Goal: Information Seeking & Learning: Check status

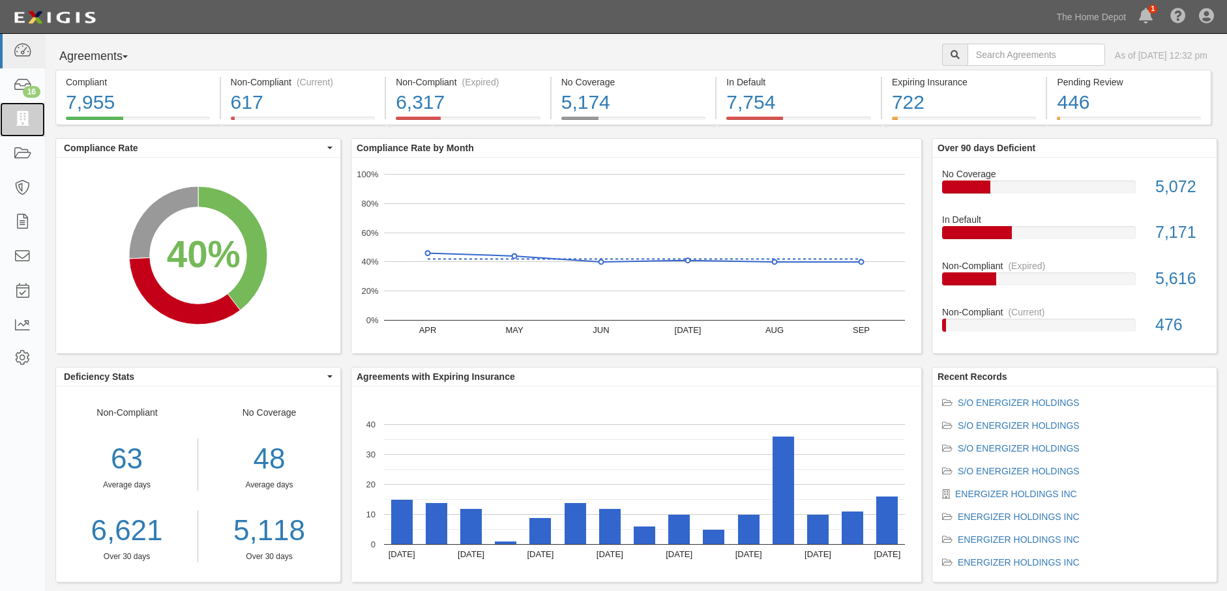
click at [21, 119] on icon at bounding box center [22, 119] width 18 height 15
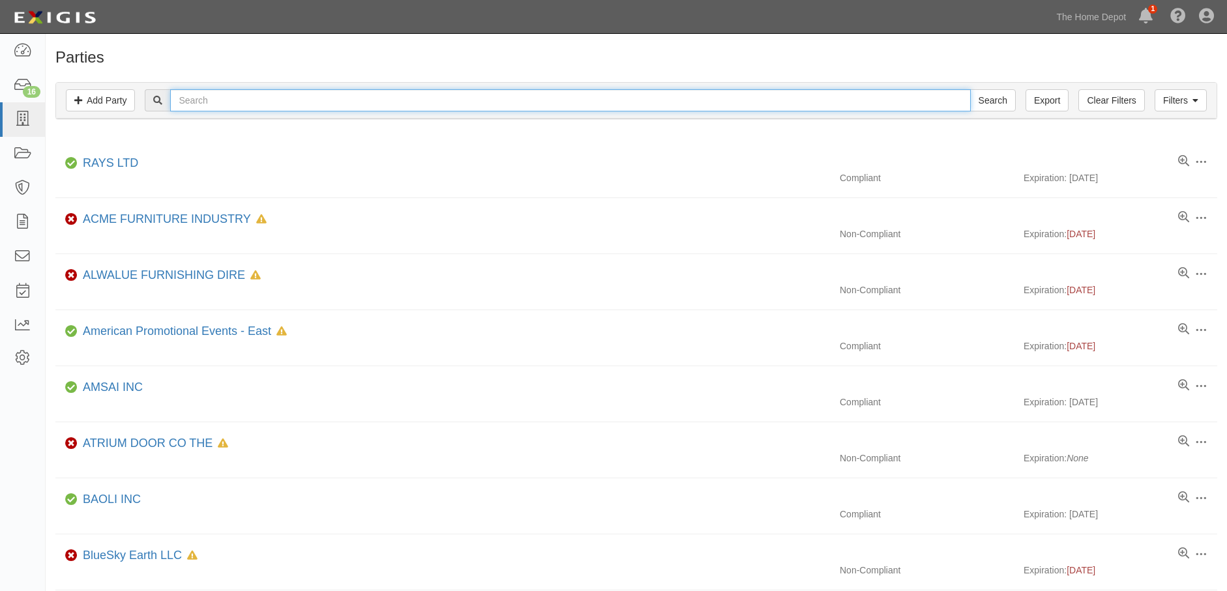
click at [216, 100] on input "text" at bounding box center [570, 100] width 800 height 22
paste input "TJ Harris"
type input "TJ Harris"
click at [970, 89] on input "Search" at bounding box center [993, 100] width 46 height 22
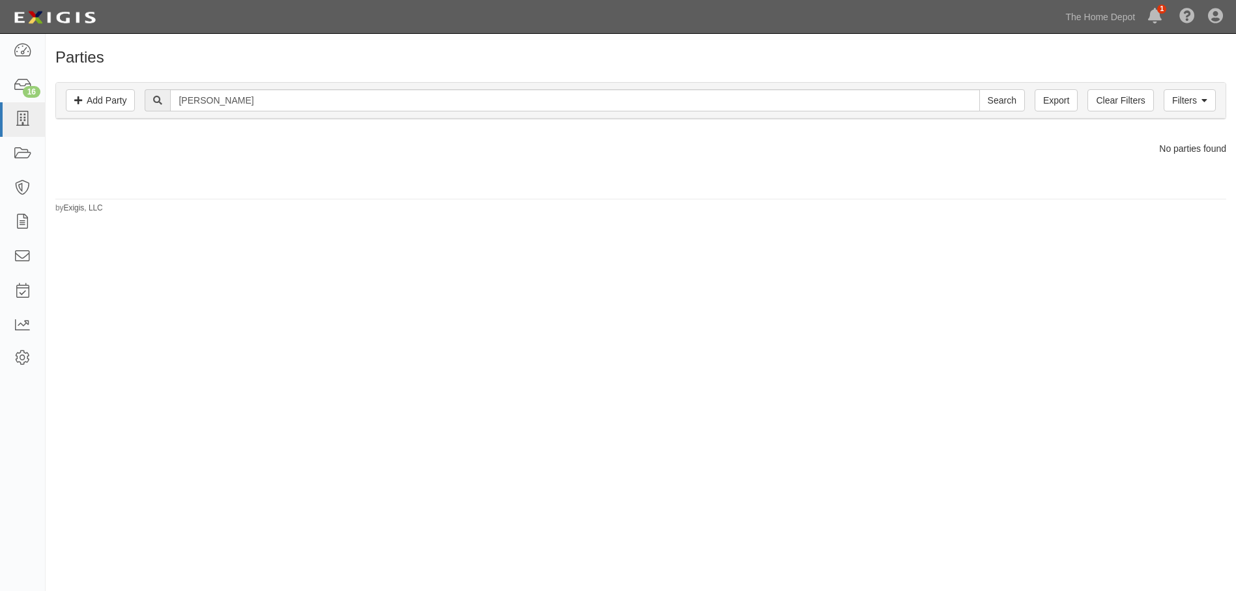
click at [669, 354] on div "Parties Add Party Filters Add Party Clear Filters Export TJ Harris Search Filte…" at bounding box center [618, 305] width 1236 height 532
drag, startPoint x: 166, startPoint y: 89, endPoint x: 69, endPoint y: 82, distance: 96.7
click at [69, 82] on div "Filters Add Party Clear Filters Export TJ Harris Search Filters Compliance Stat…" at bounding box center [640, 100] width 1171 height 37
type input "harris"
click at [980, 89] on input "Search" at bounding box center [1003, 100] width 46 height 22
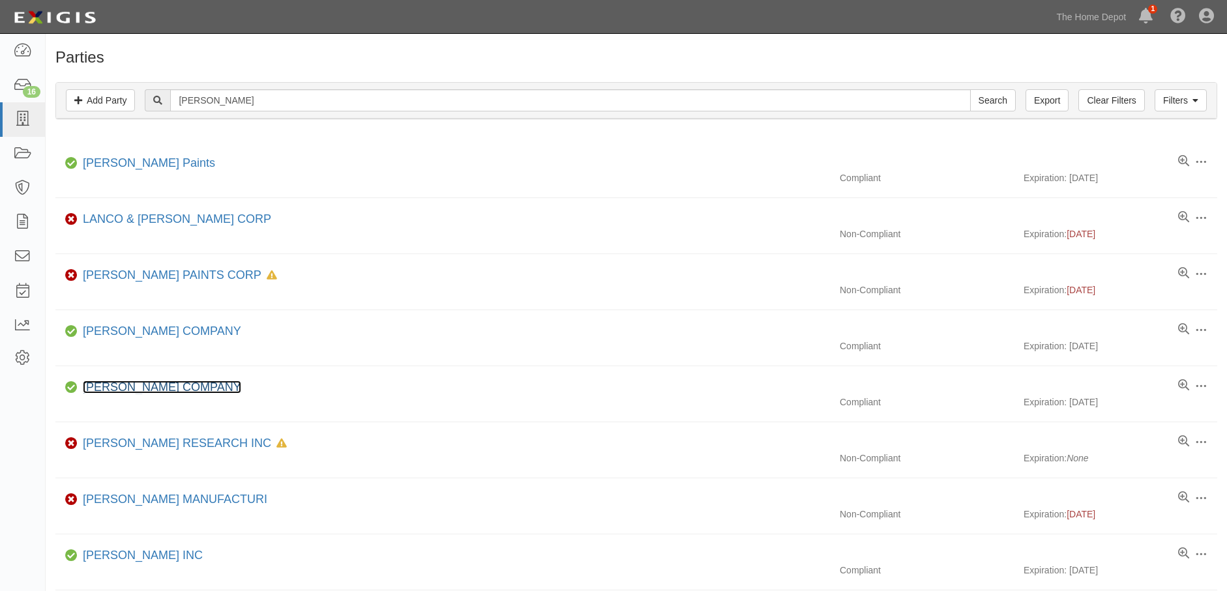
click at [156, 386] on link "[PERSON_NAME] COMPANY" at bounding box center [162, 387] width 158 height 13
click at [153, 385] on link "[PERSON_NAME] COMPANY" at bounding box center [162, 387] width 158 height 13
click at [121, 382] on link "[PERSON_NAME] COMPANY" at bounding box center [162, 387] width 158 height 13
click at [121, 328] on link "[PERSON_NAME] COMPANY" at bounding box center [162, 331] width 158 height 13
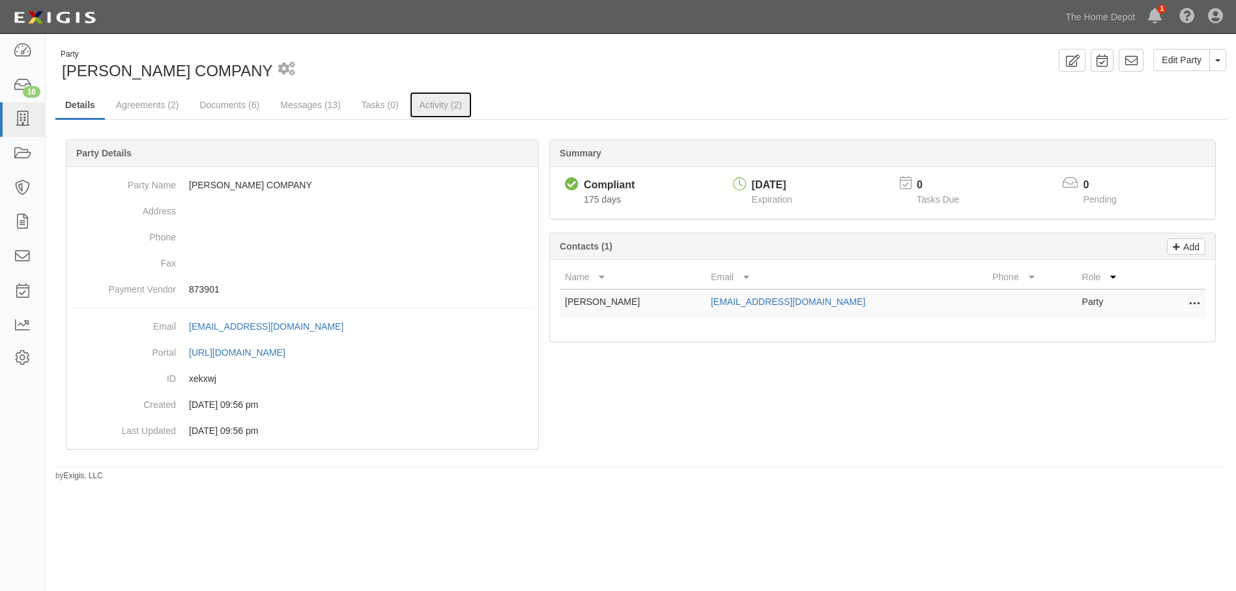
click at [450, 98] on link "Activity (2)" at bounding box center [441, 105] width 62 height 26
click at [128, 106] on link "Agreements (2)" at bounding box center [147, 105] width 82 height 26
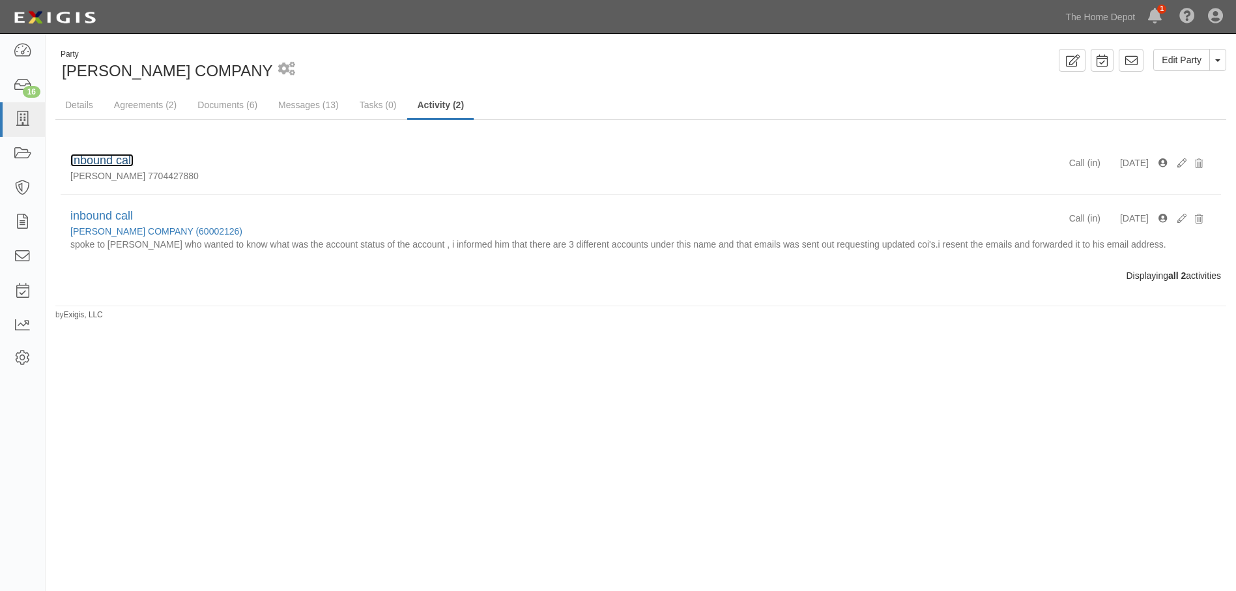
click at [90, 159] on link "Inbound call" at bounding box center [101, 160] width 63 height 13
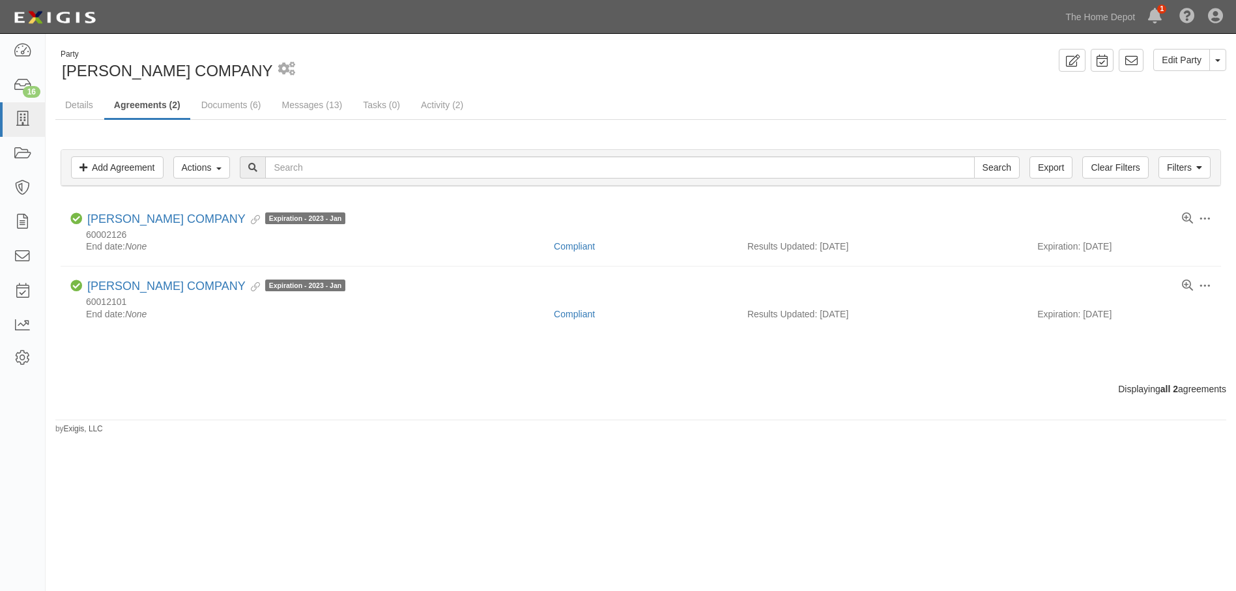
click at [1218, 68] on button "Toggle Party Dropdown" at bounding box center [1218, 60] width 17 height 22
click at [1156, 85] on link "View Audit Trail" at bounding box center [1174, 84] width 103 height 17
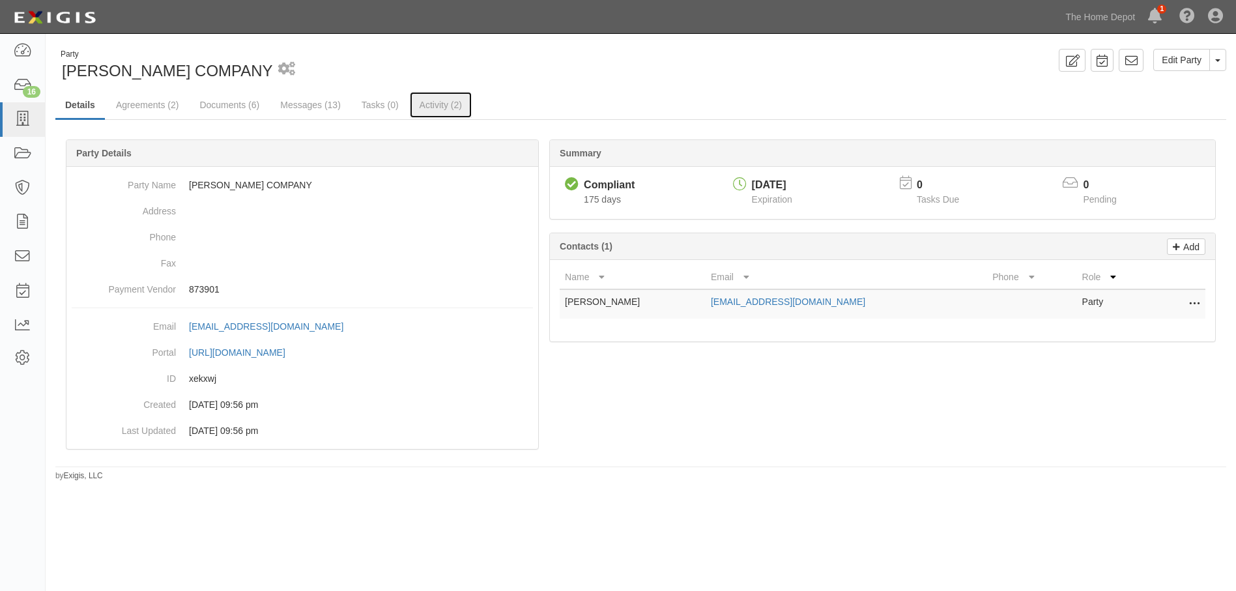
click at [431, 105] on link "Activity (2)" at bounding box center [441, 105] width 62 height 26
click at [146, 104] on link "Agreements (2)" at bounding box center [147, 105] width 82 height 26
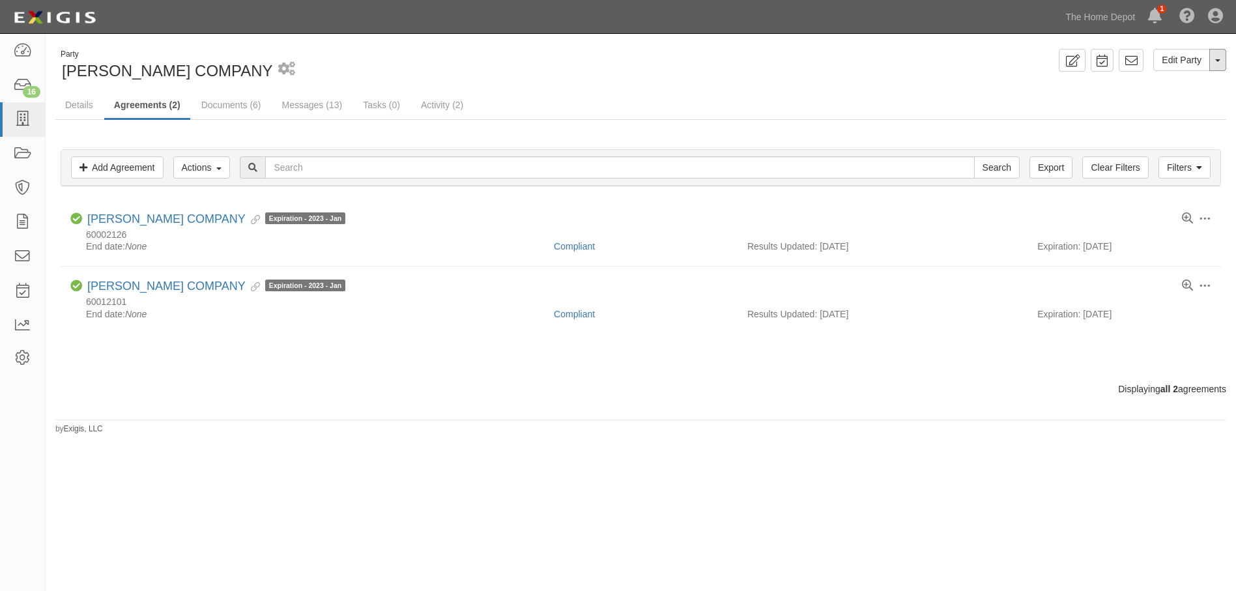
click at [1224, 57] on button "Toggle Party Dropdown" at bounding box center [1218, 60] width 17 height 22
click at [1142, 76] on link "View Audit Trail" at bounding box center [1174, 84] width 103 height 17
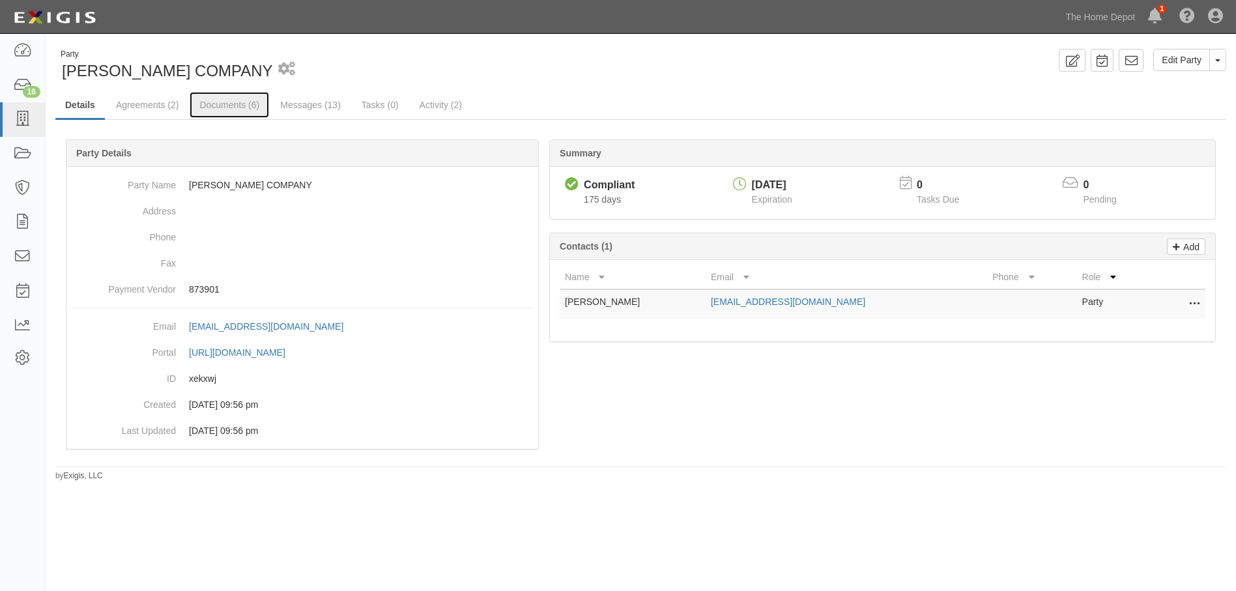
click at [239, 102] on link "Documents (6)" at bounding box center [230, 105] width 80 height 26
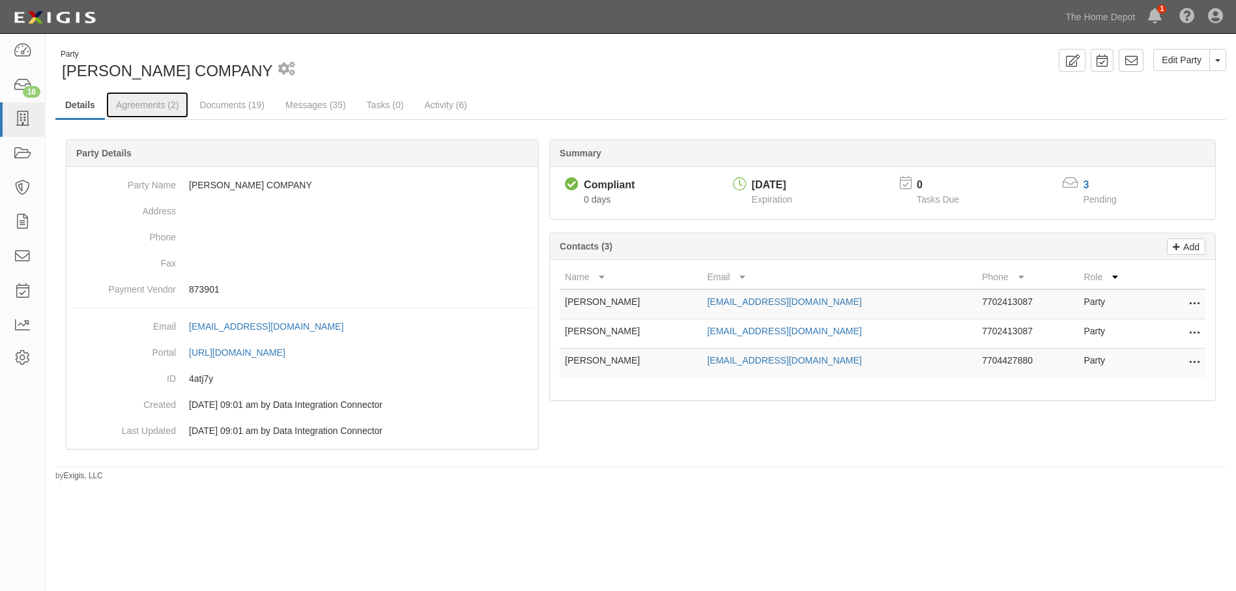
click at [142, 101] on link "Agreements (2)" at bounding box center [147, 105] width 82 height 26
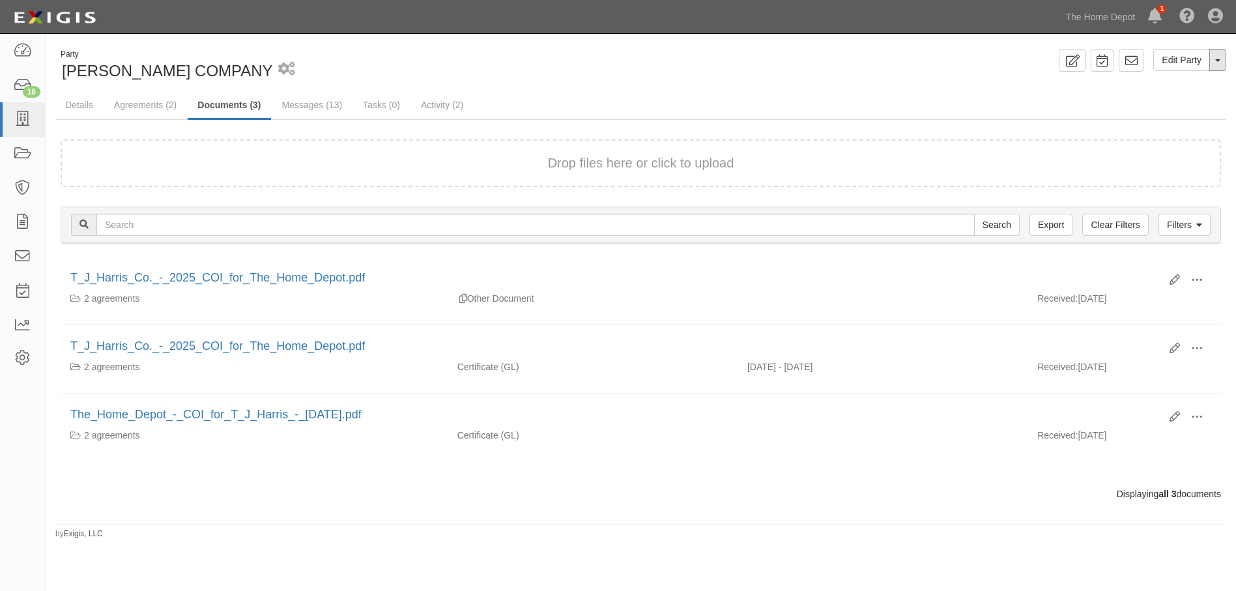
click at [1211, 67] on button "Toggle Party Dropdown" at bounding box center [1218, 60] width 17 height 22
click at [1173, 82] on link "View Audit Trail" at bounding box center [1174, 84] width 103 height 17
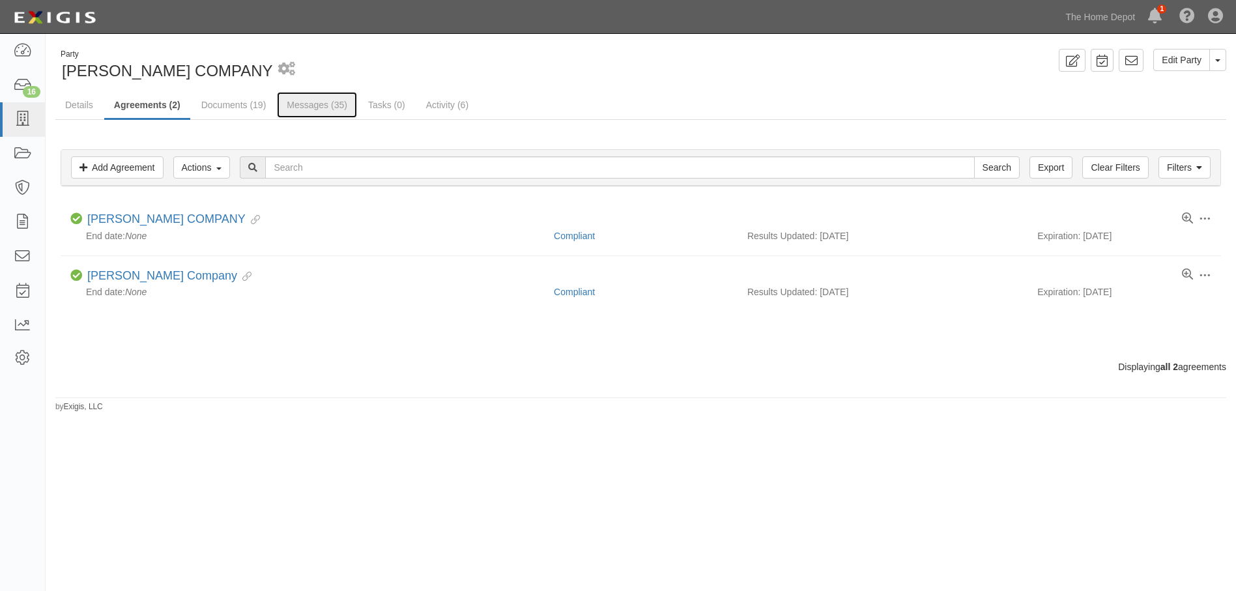
click at [306, 103] on link "Messages (35)" at bounding box center [317, 105] width 80 height 26
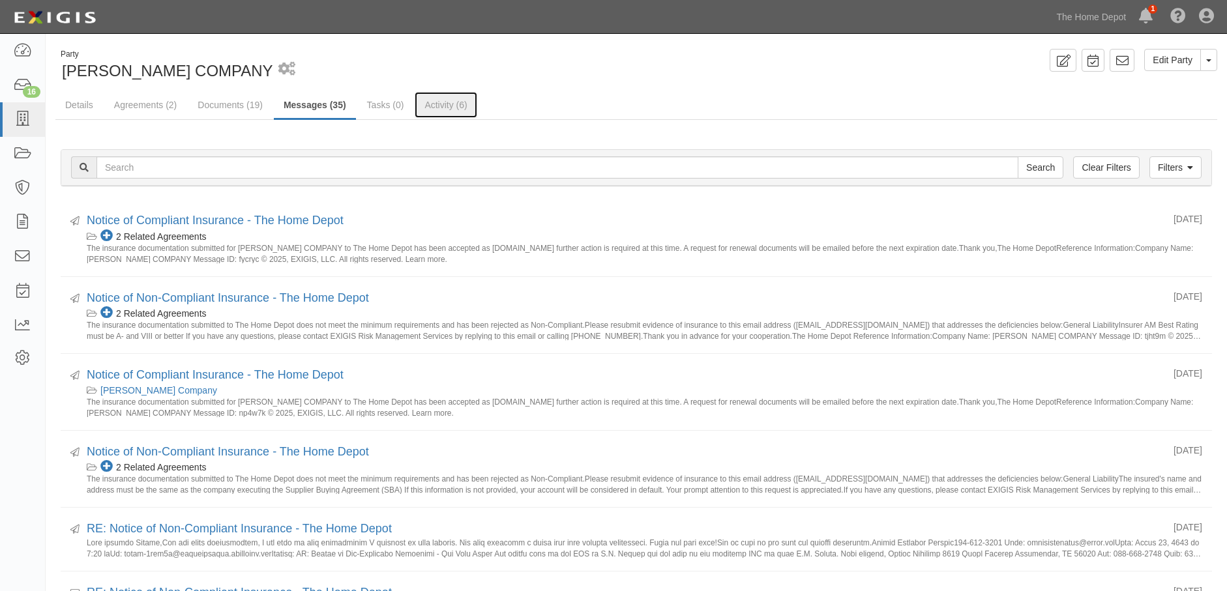
click at [452, 99] on link "Activity (6)" at bounding box center [446, 105] width 62 height 26
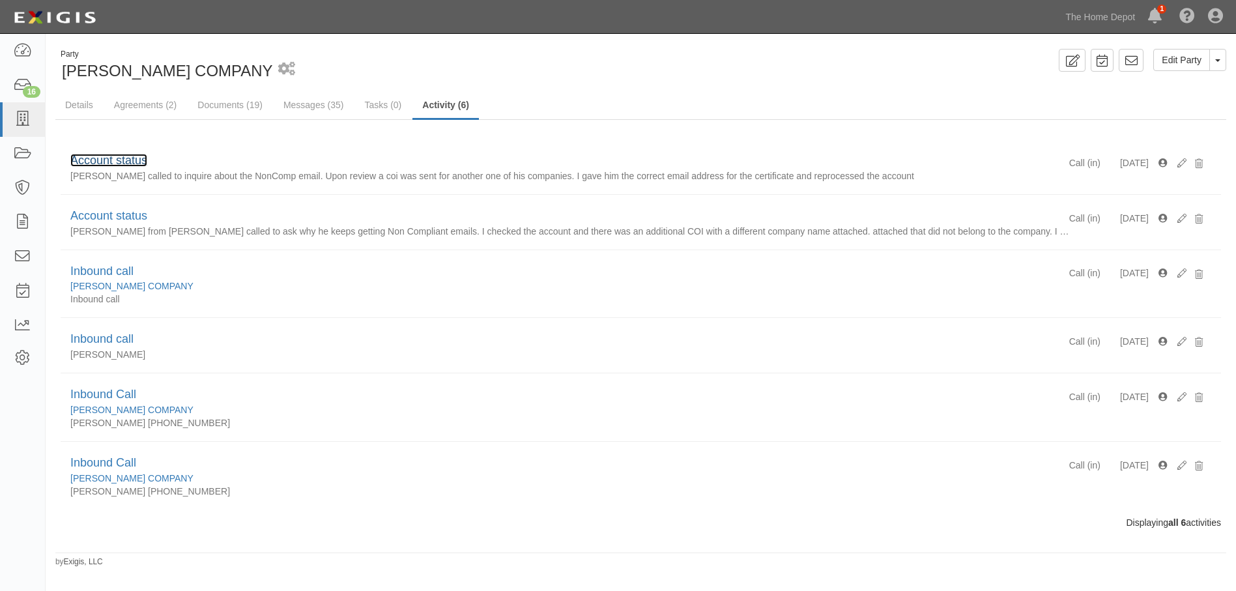
click at [100, 162] on link "Account status" at bounding box center [108, 160] width 77 height 13
click at [218, 108] on link "Documents (19)" at bounding box center [230, 105] width 85 height 26
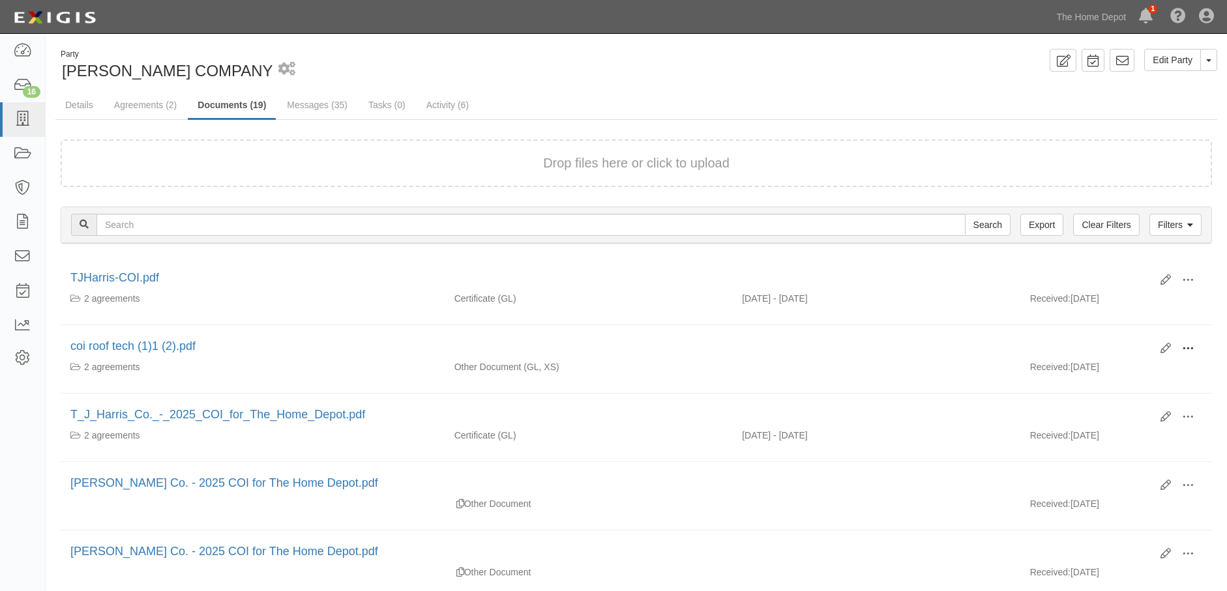
click at [1191, 345] on span at bounding box center [1188, 349] width 12 height 12
click at [1099, 362] on link "View" at bounding box center [1124, 367] width 103 height 23
click at [1191, 276] on span at bounding box center [1188, 280] width 12 height 12
click at [1128, 294] on link "View" at bounding box center [1124, 298] width 103 height 23
click at [1210, 61] on span "button" at bounding box center [1208, 60] width 5 height 3
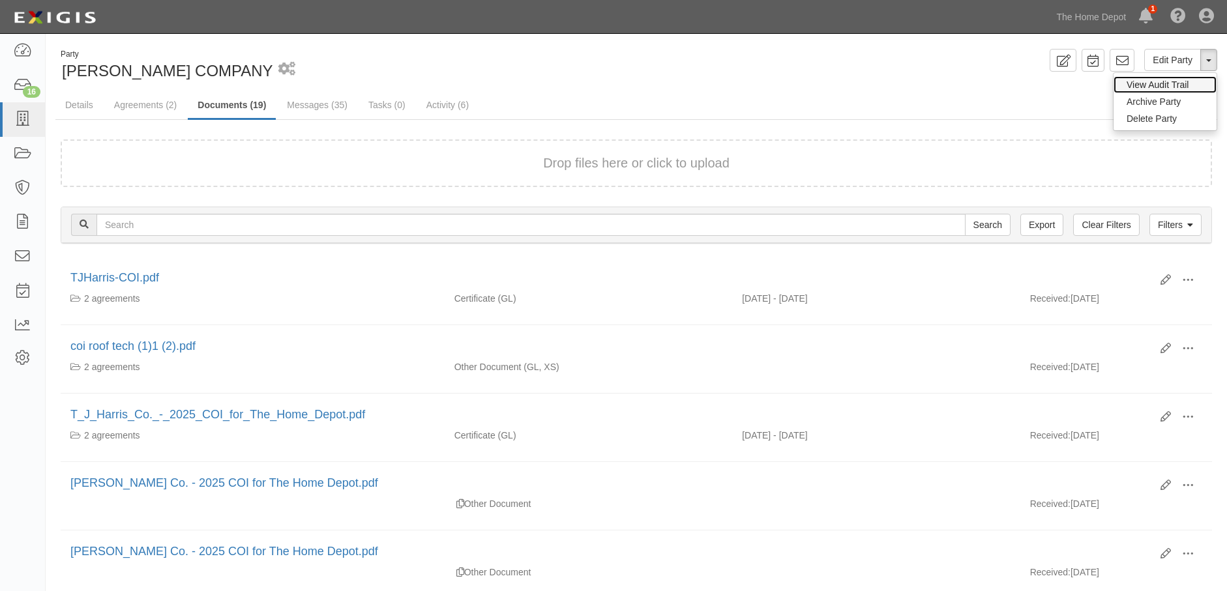
click at [1135, 81] on link "View Audit Trail" at bounding box center [1164, 84] width 103 height 17
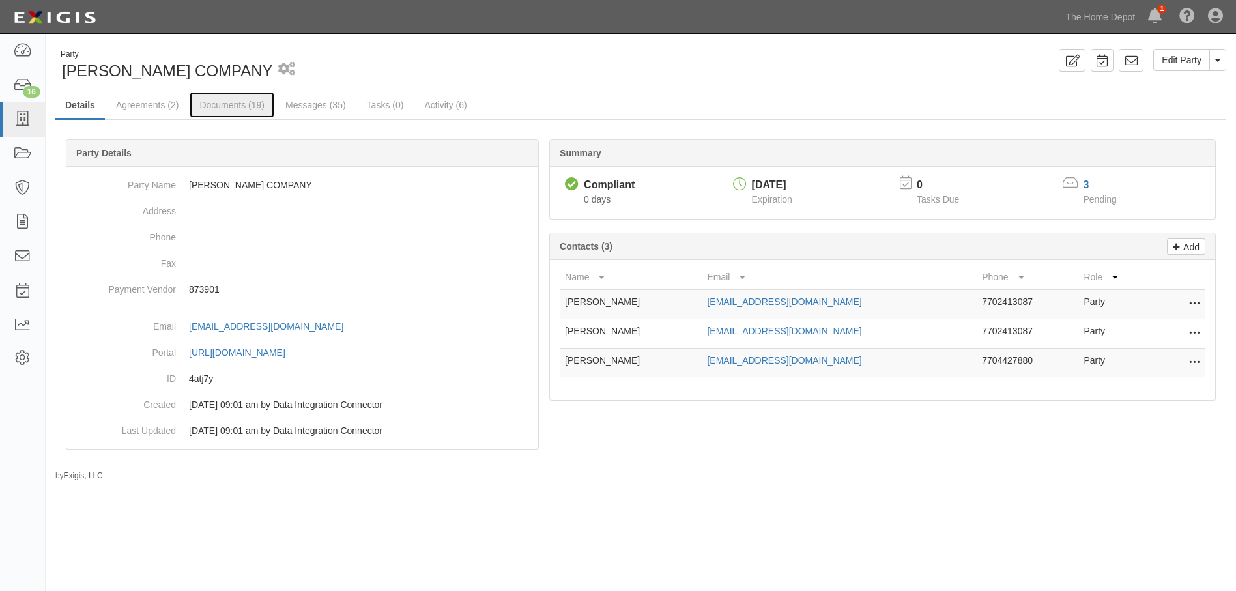
click at [217, 102] on link "Documents (19)" at bounding box center [232, 105] width 85 height 26
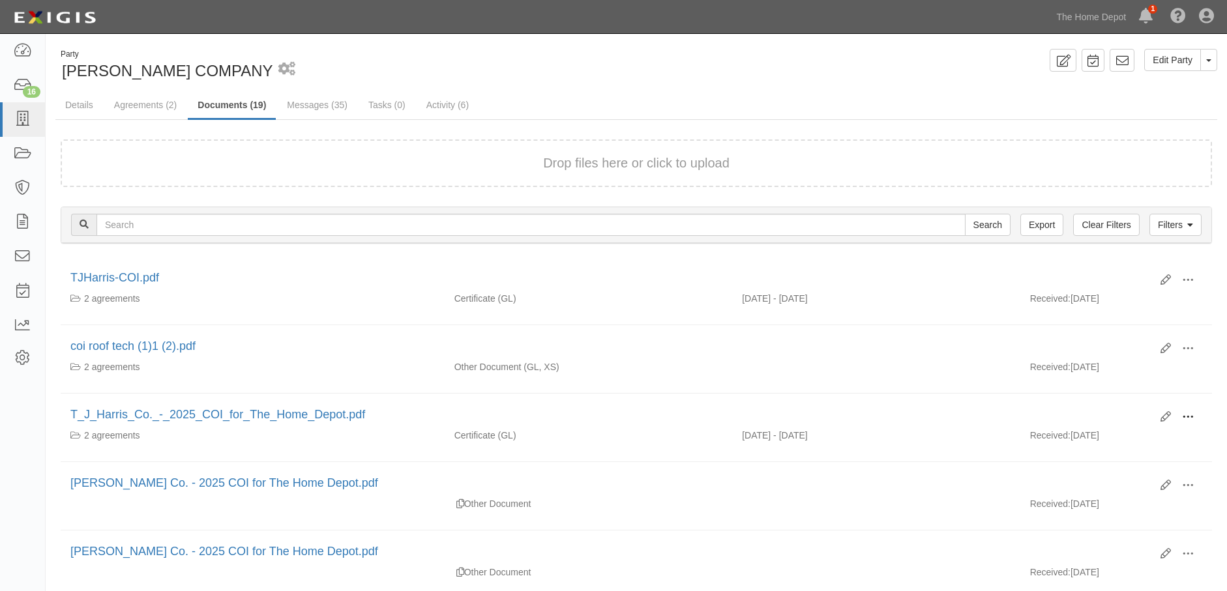
click at [1188, 417] on span at bounding box center [1188, 417] width 12 height 12
click at [1115, 435] on link "View" at bounding box center [1124, 435] width 103 height 23
click at [1184, 277] on span at bounding box center [1188, 280] width 12 height 12
click at [1134, 301] on link "View" at bounding box center [1124, 298] width 103 height 23
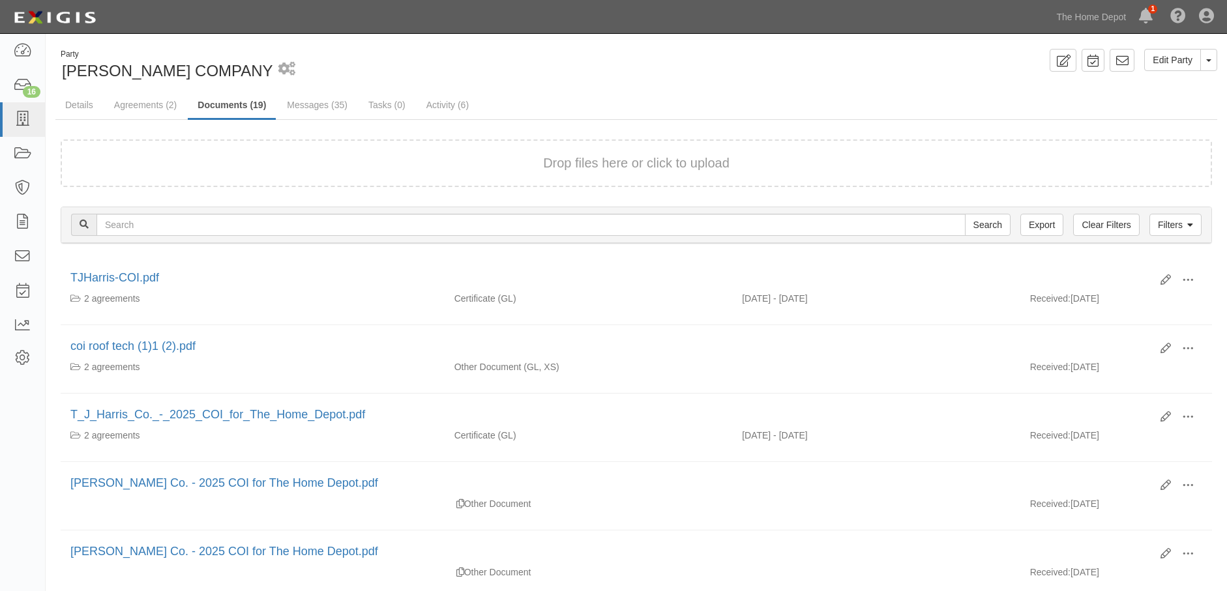
click at [658, 329] on li "Edit View View details Archive Delete coi roof tech (1)1 (2).pdf 2 agreements O…" at bounding box center [636, 359] width 1151 height 68
click at [1210, 62] on span "button" at bounding box center [1208, 60] width 5 height 3
click at [1143, 85] on link "View Audit Trail" at bounding box center [1164, 84] width 103 height 17
click at [1190, 351] on span at bounding box center [1188, 349] width 12 height 12
click at [1124, 363] on link "View" at bounding box center [1124, 367] width 103 height 23
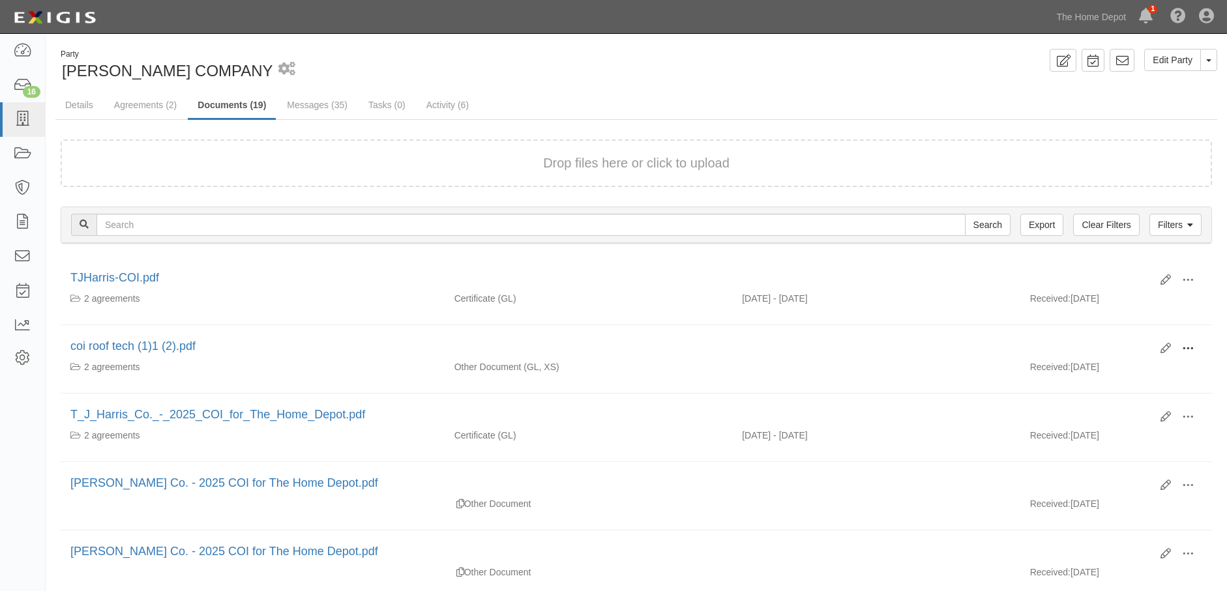
click at [1186, 349] on span at bounding box center [1188, 349] width 12 height 12
click at [1111, 368] on link "View" at bounding box center [1124, 367] width 103 height 23
click at [1195, 413] on button at bounding box center [1187, 418] width 29 height 22
click at [1113, 433] on link "View" at bounding box center [1124, 435] width 103 height 23
click at [1184, 277] on span at bounding box center [1188, 280] width 12 height 12
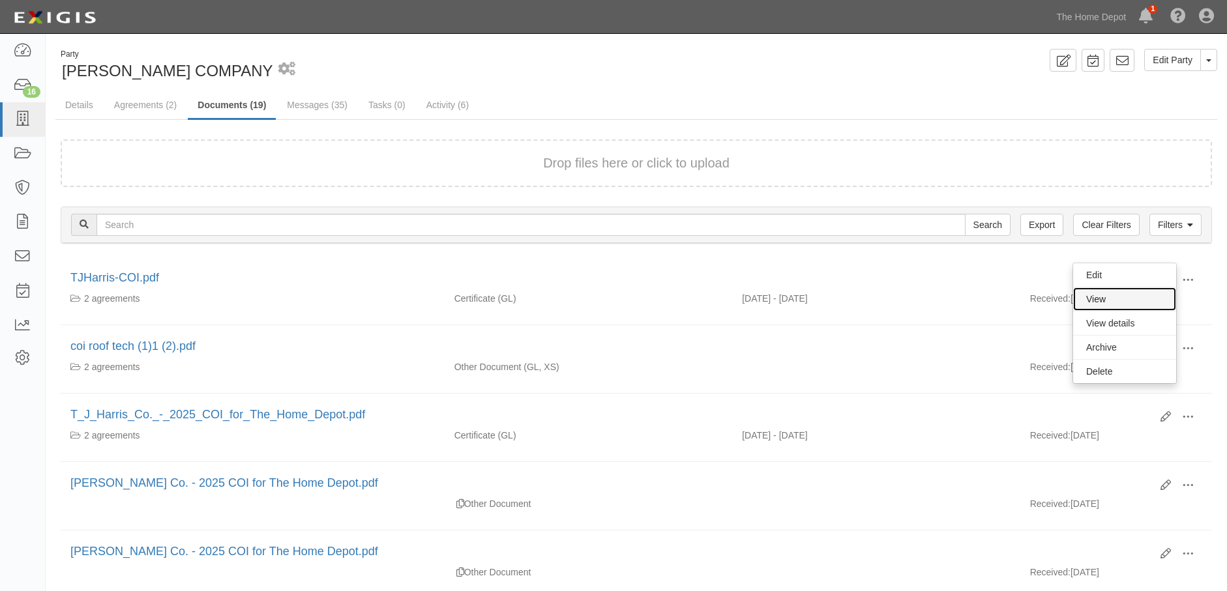
click at [1126, 301] on link "View" at bounding box center [1124, 298] width 103 height 23
click at [397, 294] on div "2 agreements" at bounding box center [252, 298] width 364 height 13
click at [1189, 278] on span at bounding box center [1188, 280] width 12 height 12
click at [1102, 300] on link "View" at bounding box center [1124, 298] width 103 height 23
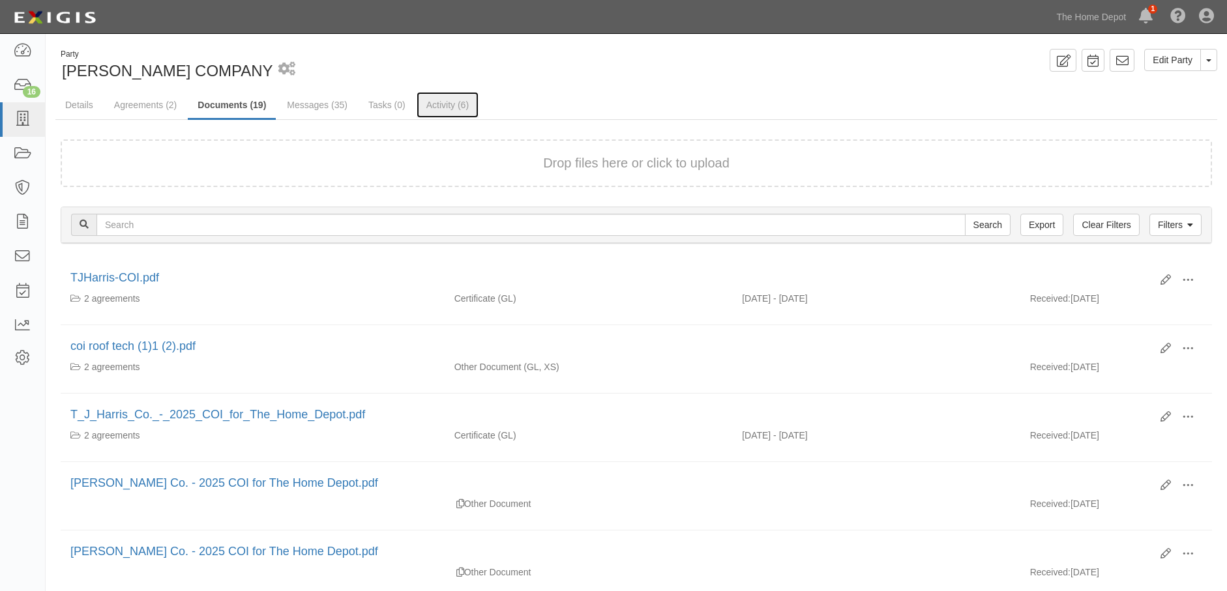
click at [447, 98] on link "Activity (6)" at bounding box center [448, 105] width 62 height 26
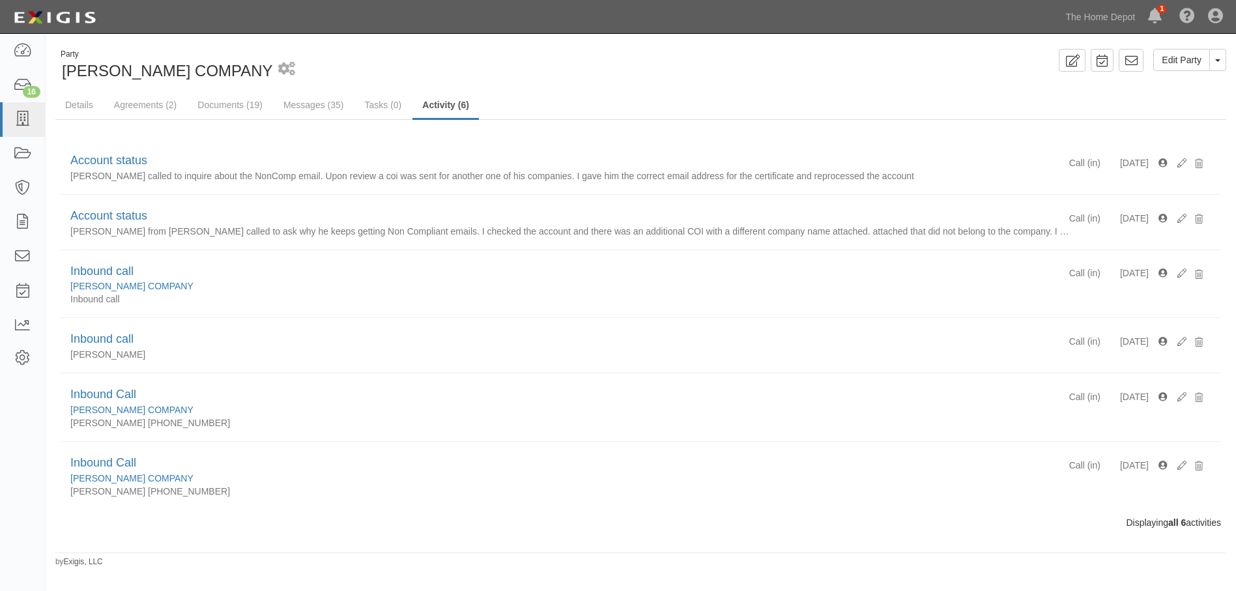
click at [387, 177] on p "Harold called to inquire about the NonComp email. Upon review a coi was sent fo…" at bounding box center [569, 175] width 999 height 13
click at [80, 164] on link "Account status" at bounding box center [108, 160] width 77 height 13
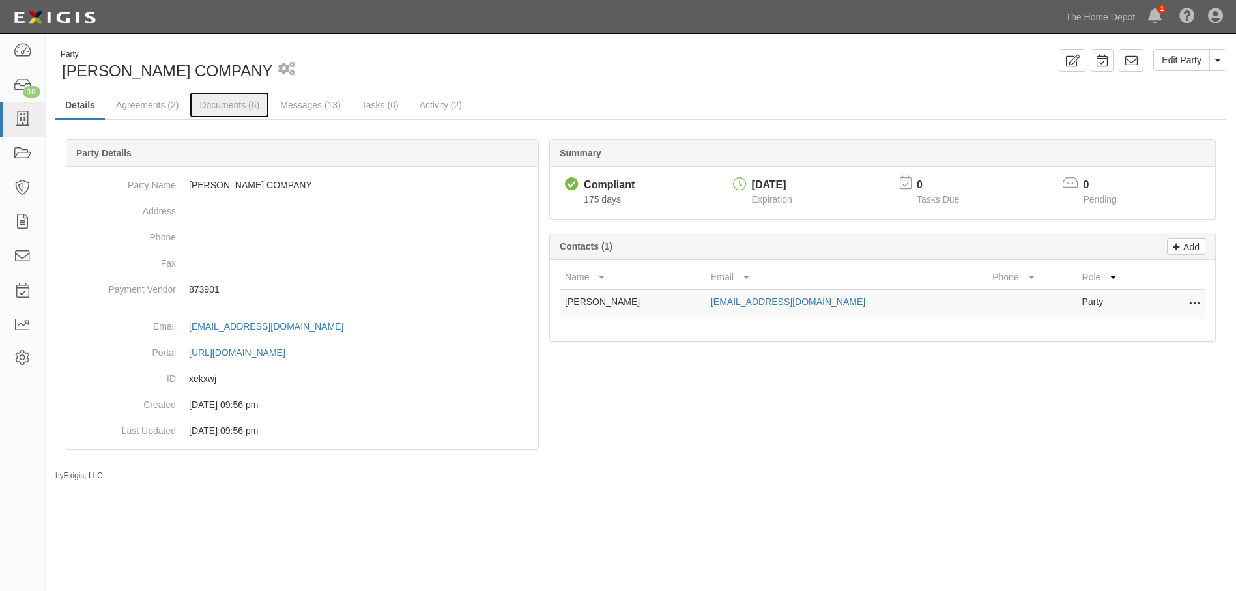
click at [222, 108] on link "Documents (6)" at bounding box center [230, 105] width 80 height 26
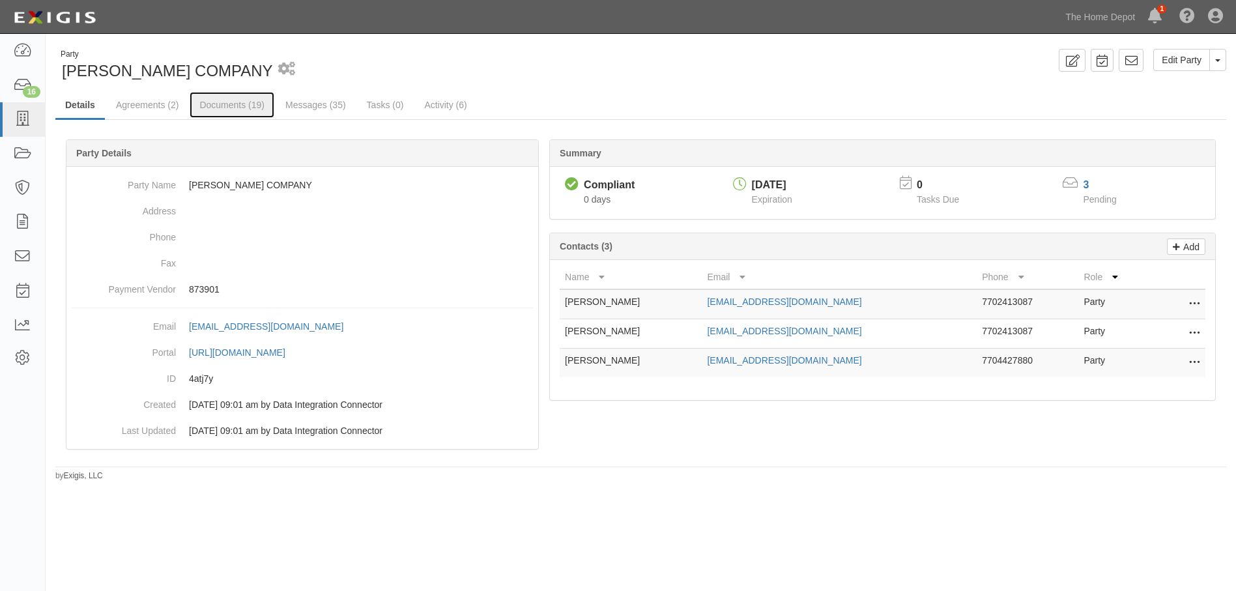
click at [215, 103] on link "Documents (19)" at bounding box center [232, 105] width 85 height 26
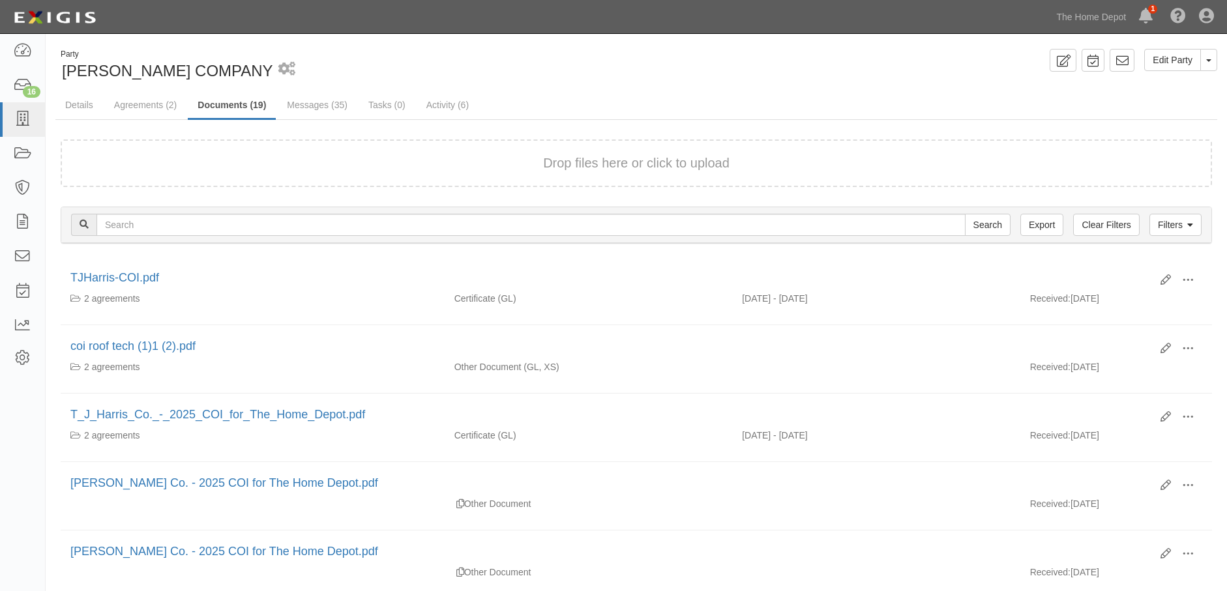
click at [556, 55] on div "Party [PERSON_NAME] COMPANY 1 scheduled workflow" at bounding box center [340, 65] width 571 height 33
